Goal: Navigation & Orientation: Find specific page/section

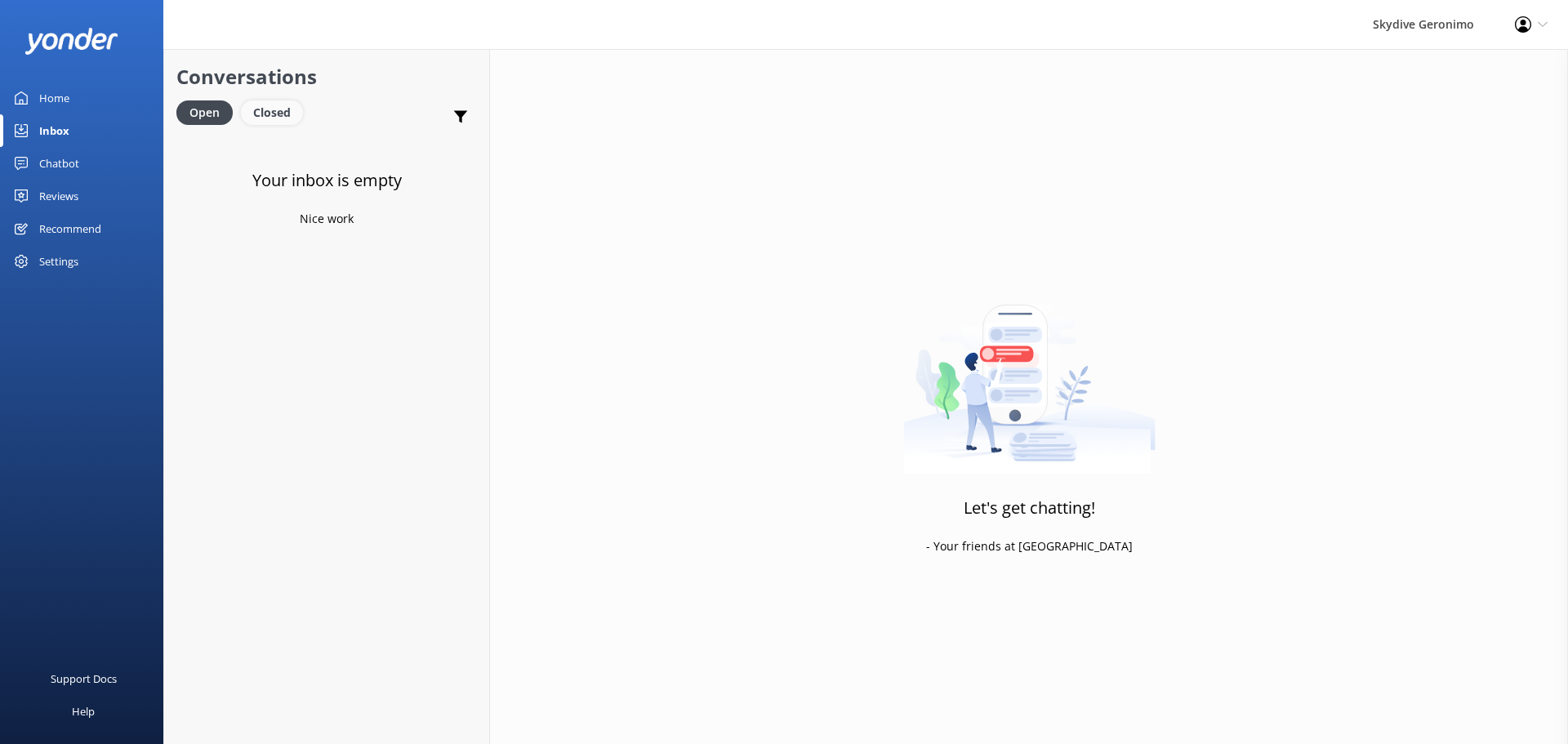
click at [283, 121] on div "Closed" at bounding box center [272, 113] width 63 height 25
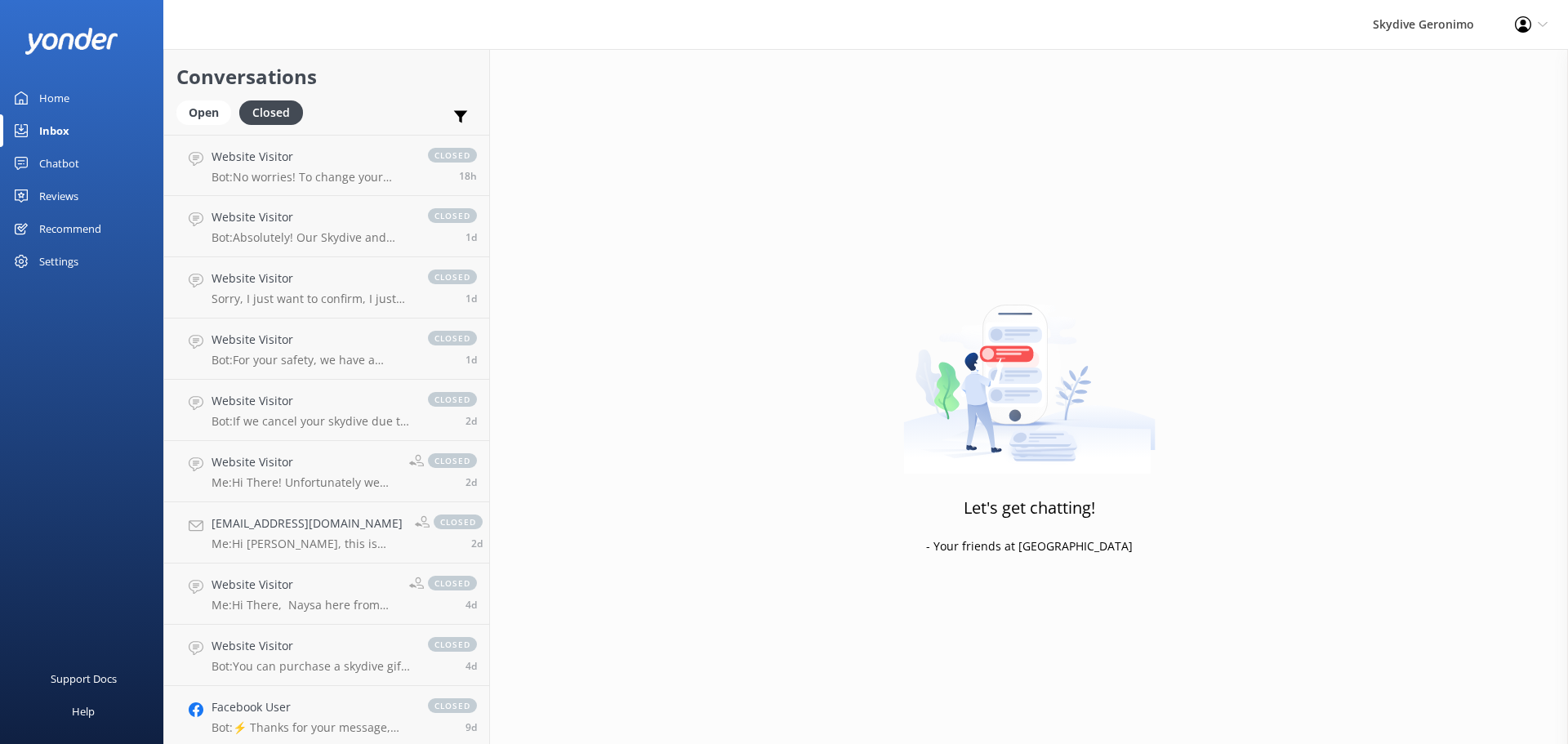
click at [214, 95] on div "Conversations Open Closed Important Converted Assigned to me Unassigned" at bounding box center [326, 92] width 325 height 86
click at [198, 117] on div "Open" at bounding box center [204, 113] width 55 height 25
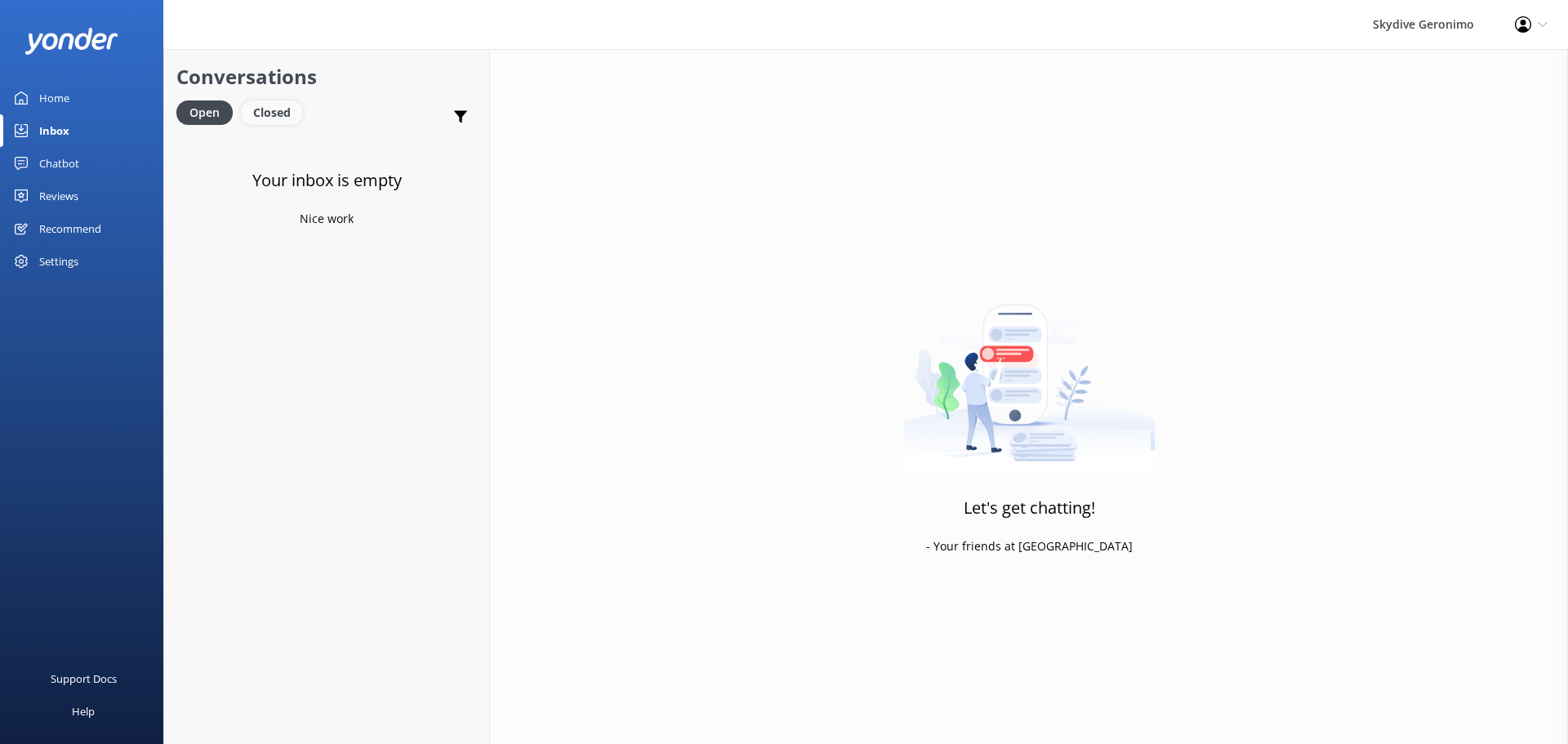
click at [243, 113] on div "Closed" at bounding box center [272, 113] width 63 height 25
click at [212, 110] on div "Open" at bounding box center [204, 113] width 55 height 25
click at [66, 87] on div "Home" at bounding box center [54, 98] width 30 height 32
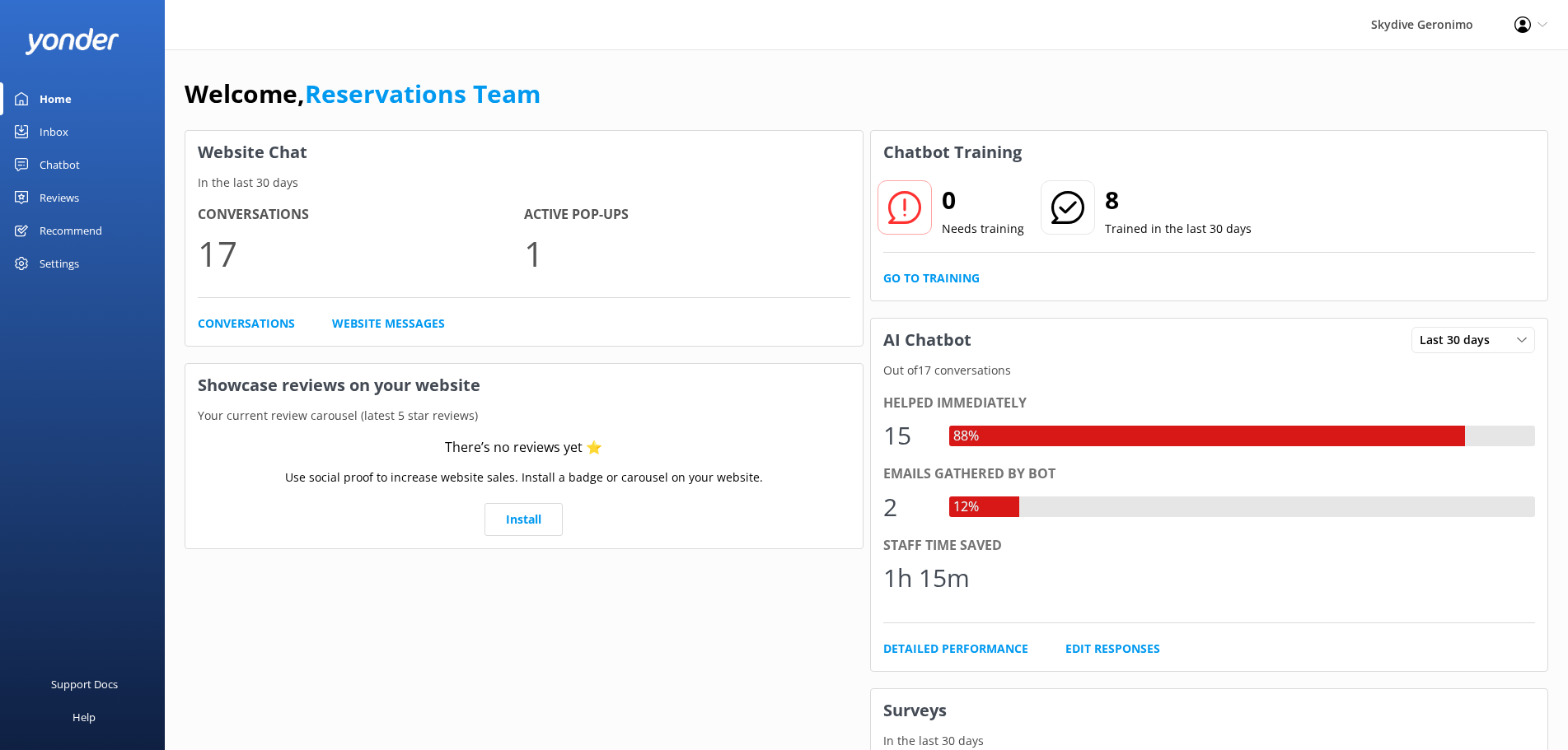
click at [46, 128] on div "Inbox" at bounding box center [54, 132] width 29 height 32
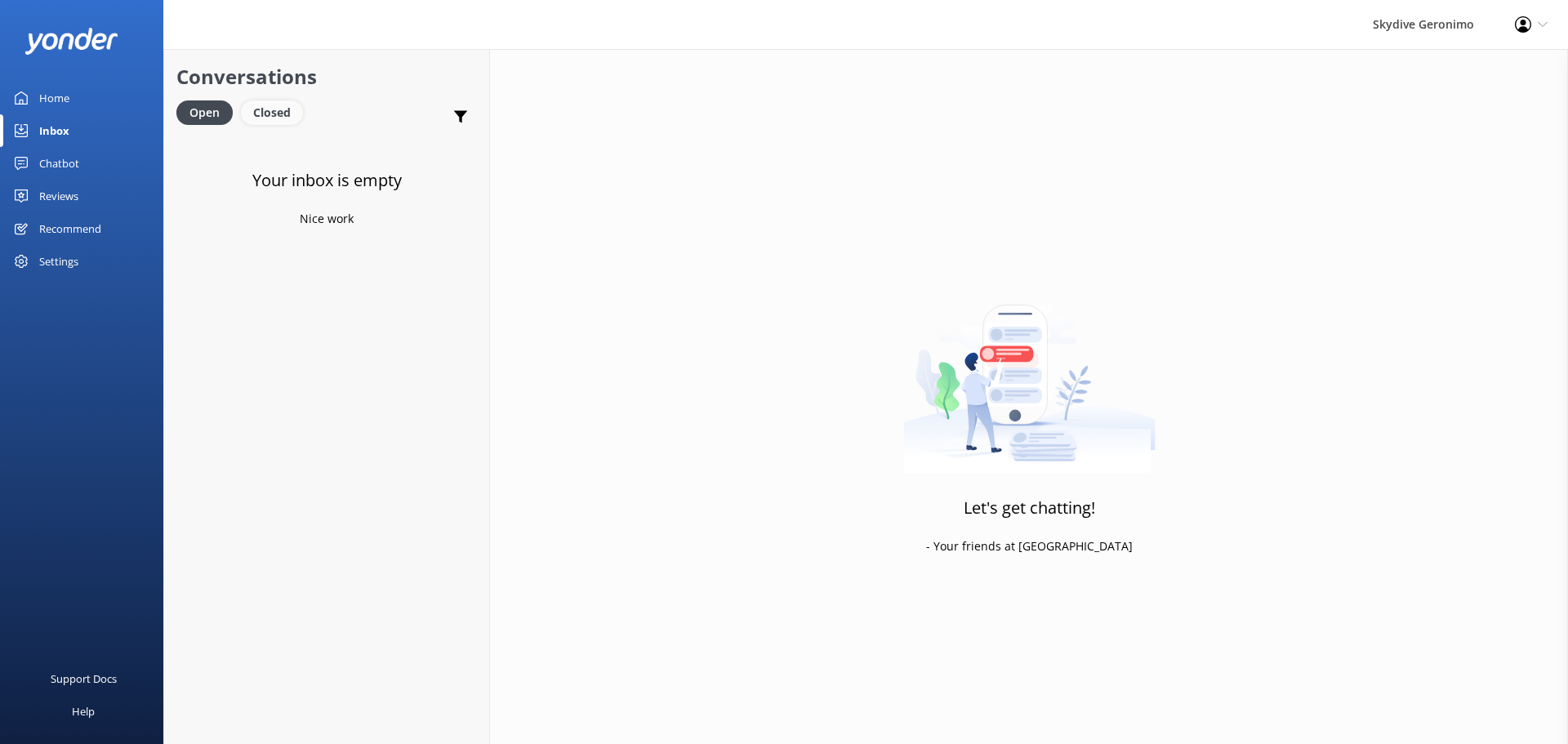
drag, startPoint x: 314, startPoint y: 104, endPoint x: 280, endPoint y: 111, distance: 34.7
click at [310, 105] on div "Open Closed Important Converted Assigned to me Unassigned" at bounding box center [326, 119] width 300 height 39
